Goal: Navigation & Orientation: Find specific page/section

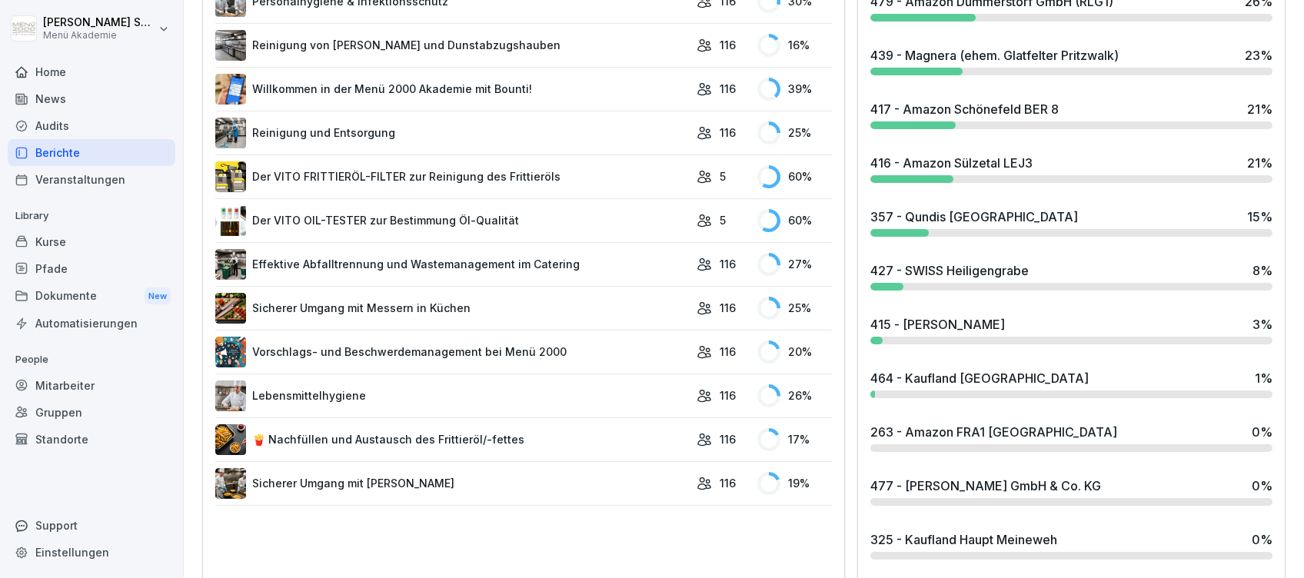
scroll to position [820, 0]
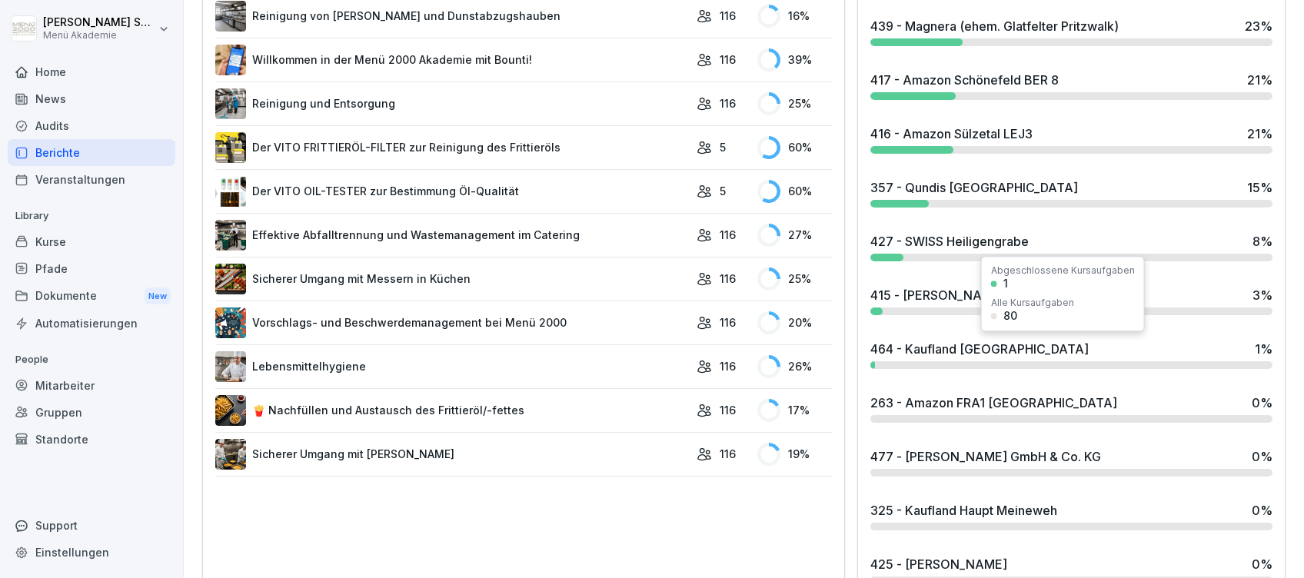
click at [972, 345] on div "464 - Kaufland [GEOGRAPHIC_DATA]" at bounding box center [980, 349] width 218 height 18
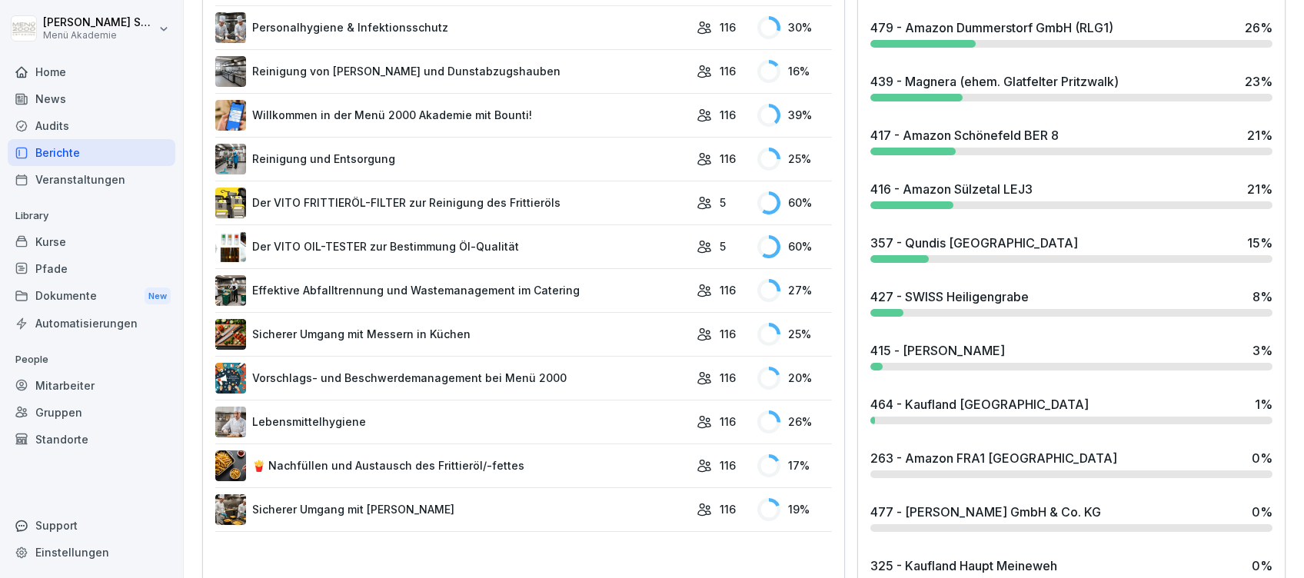
scroll to position [718, 0]
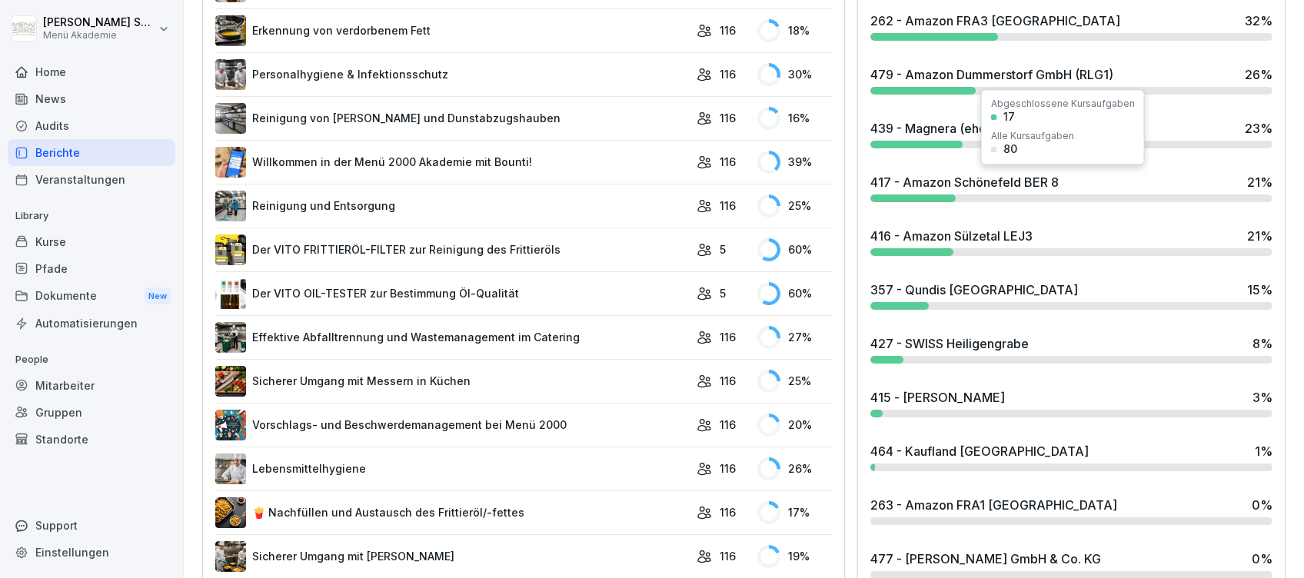
click at [944, 182] on div "417 - Amazon Schönefeld BER 8" at bounding box center [965, 182] width 188 height 18
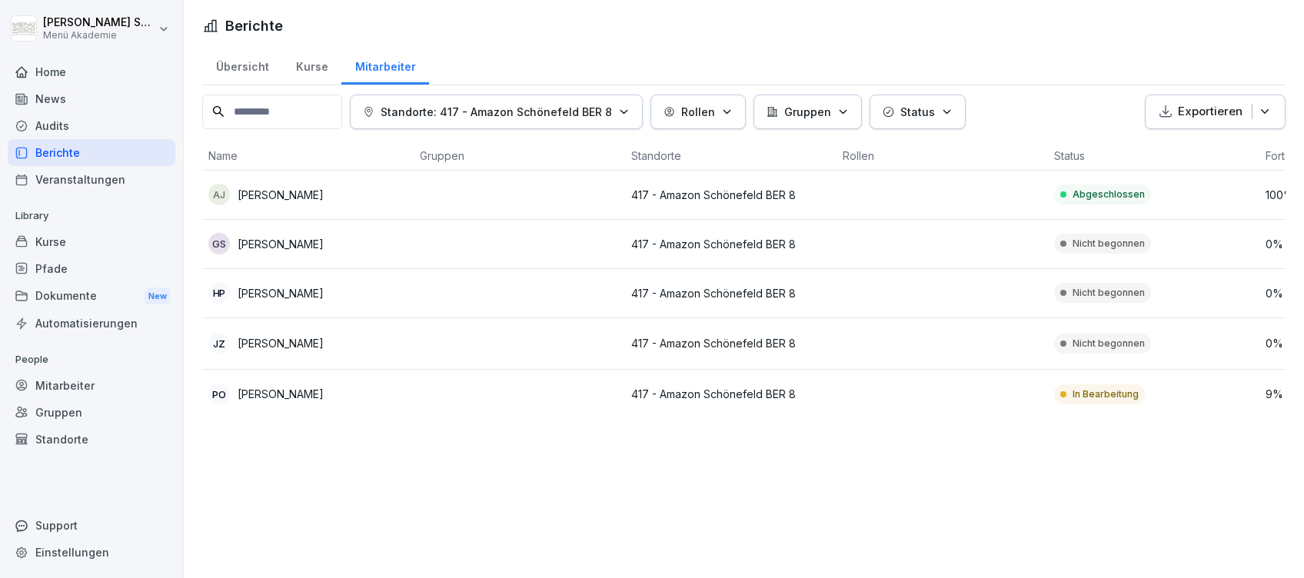
click at [56, 73] on div "Home" at bounding box center [92, 71] width 168 height 27
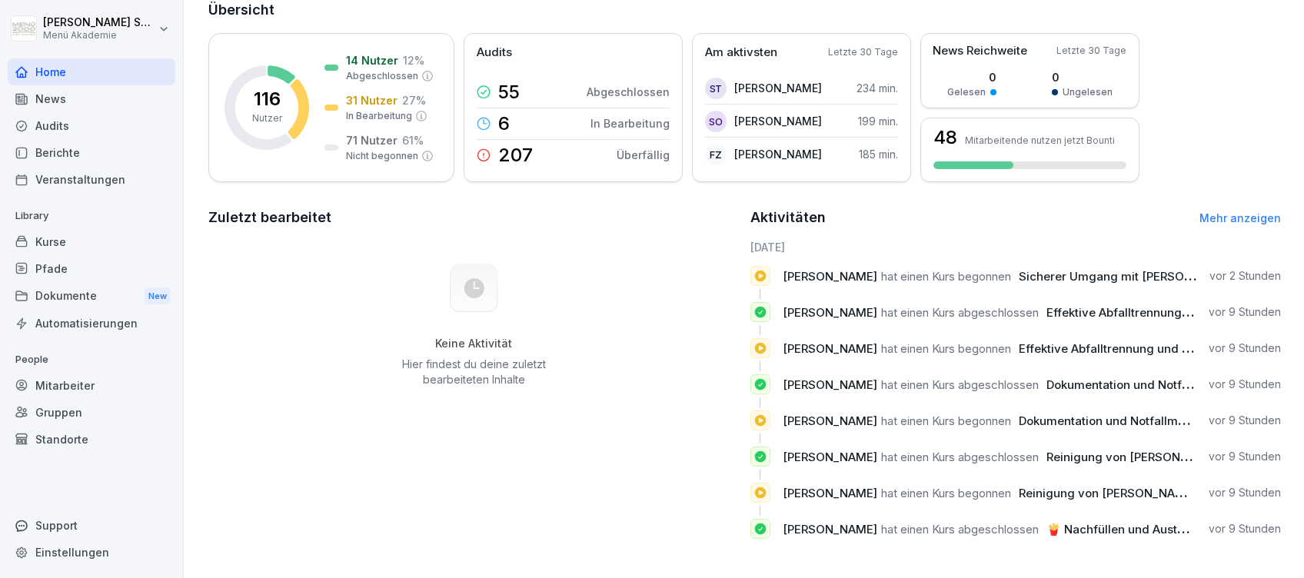
scroll to position [118, 0]
click at [1200, 211] on link "Mehr anzeigen" at bounding box center [1241, 217] width 82 height 13
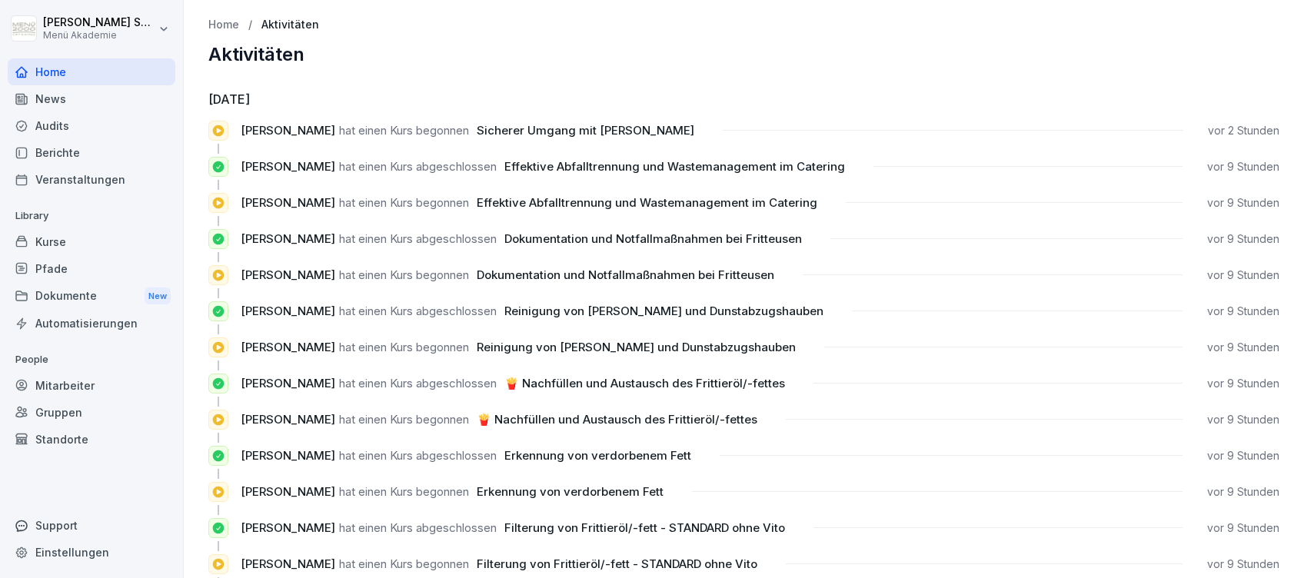
click at [58, 68] on div "Home" at bounding box center [92, 71] width 168 height 27
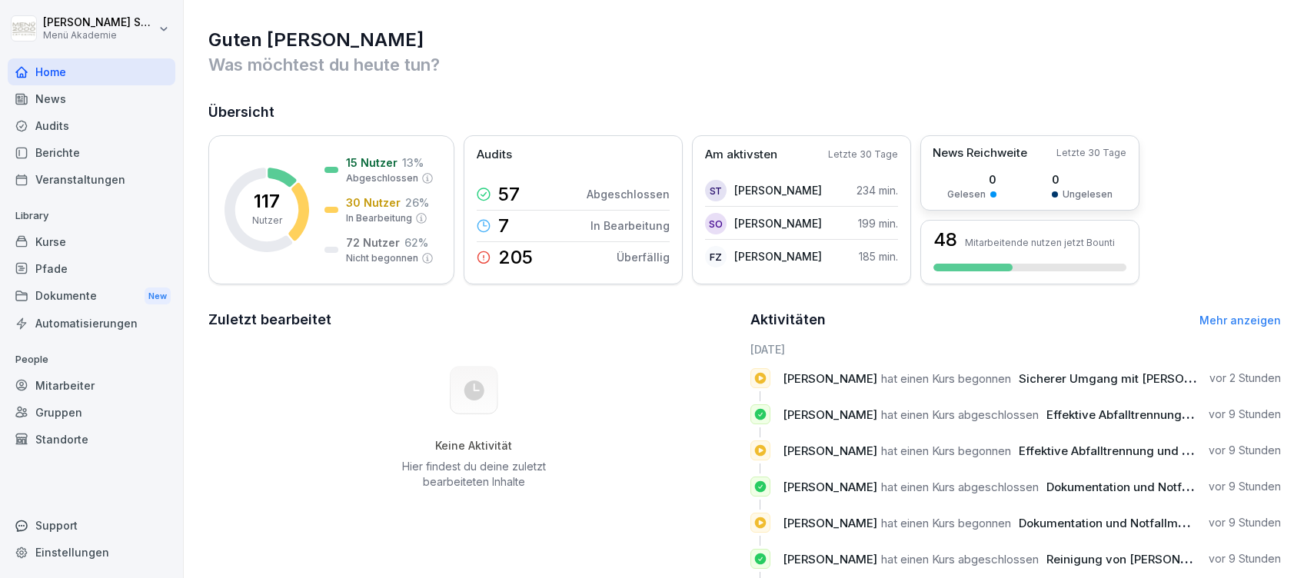
click at [994, 185] on p "0" at bounding box center [972, 180] width 49 height 16
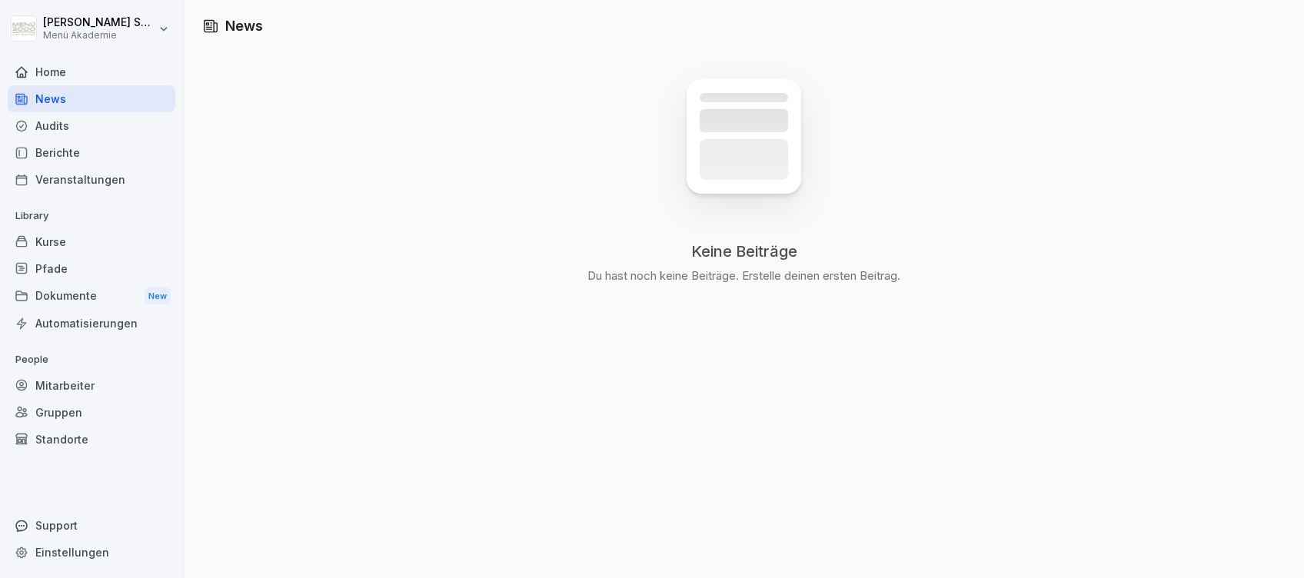
click at [49, 66] on div "Home" at bounding box center [92, 71] width 168 height 27
